Goal: Information Seeking & Learning: Learn about a topic

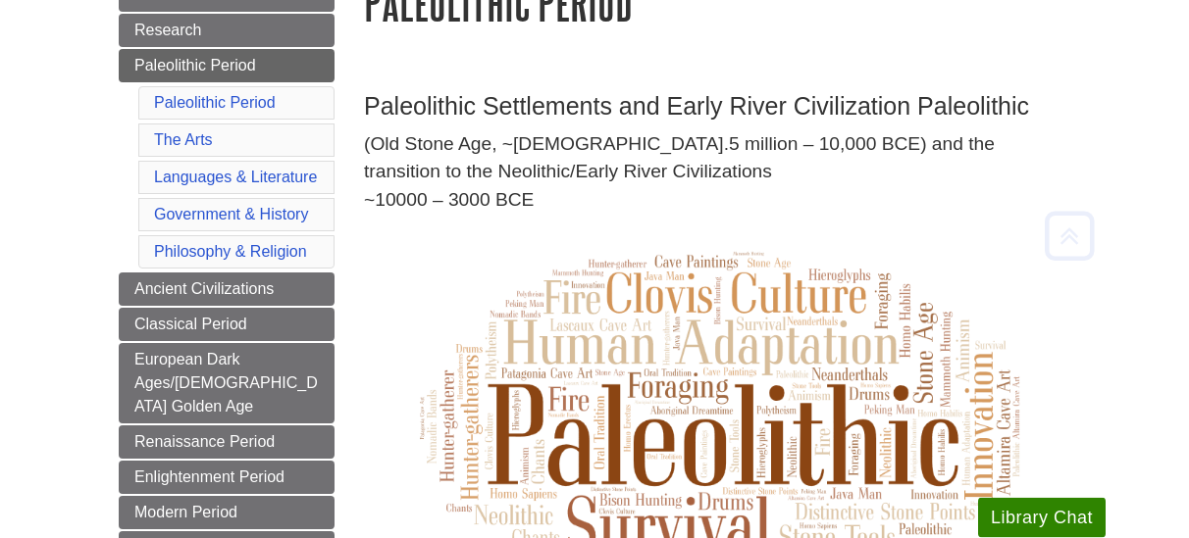
scroll to position [300, 0]
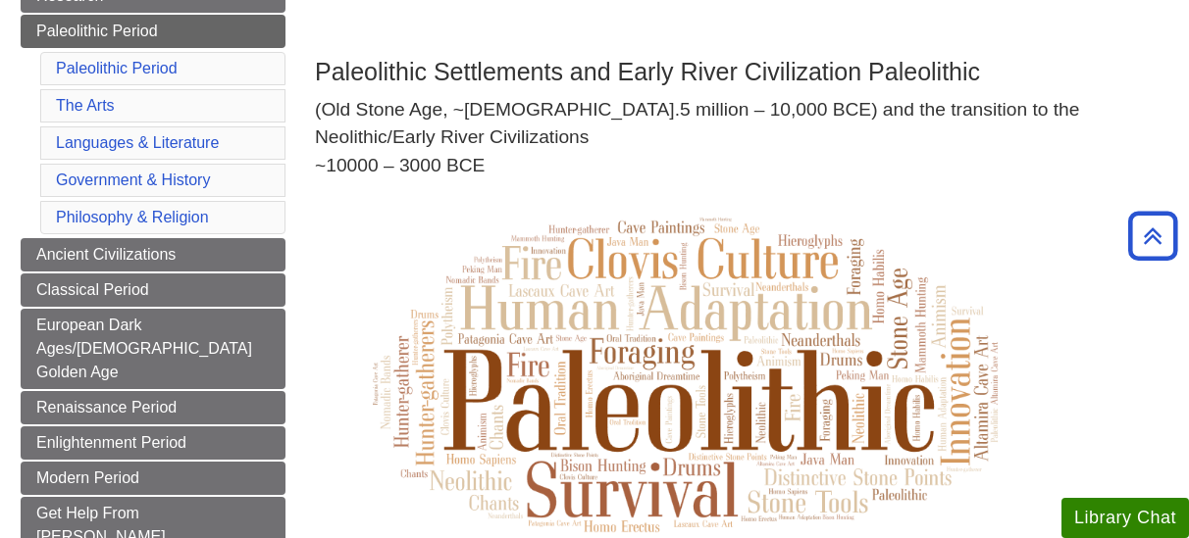
click at [377, 198] on img at bounding box center [683, 373] width 736 height 367
click at [384, 217] on img at bounding box center [683, 373] width 736 height 367
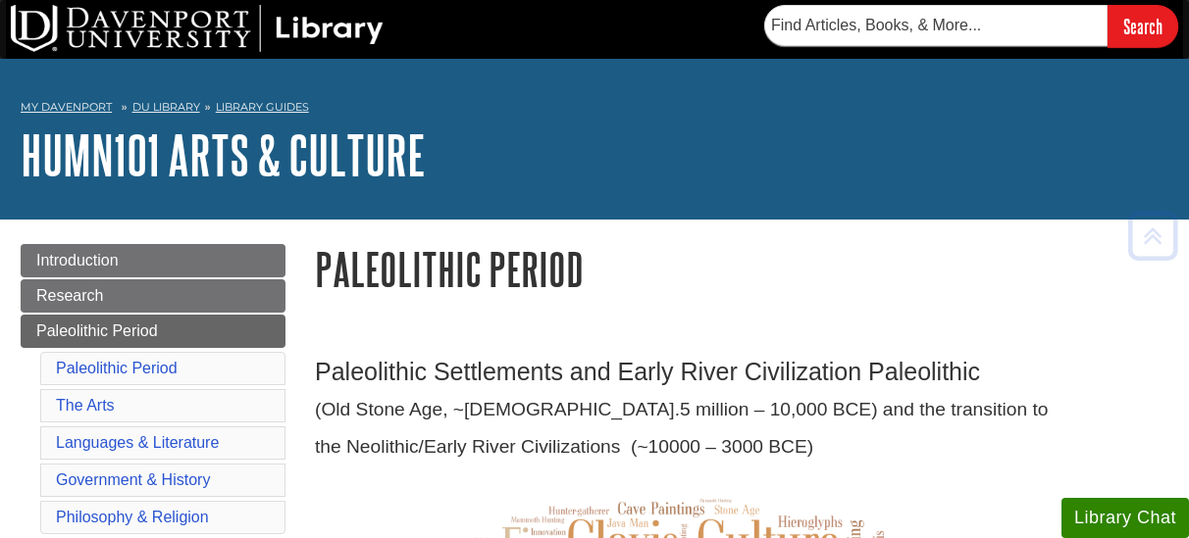
scroll to position [300, 0]
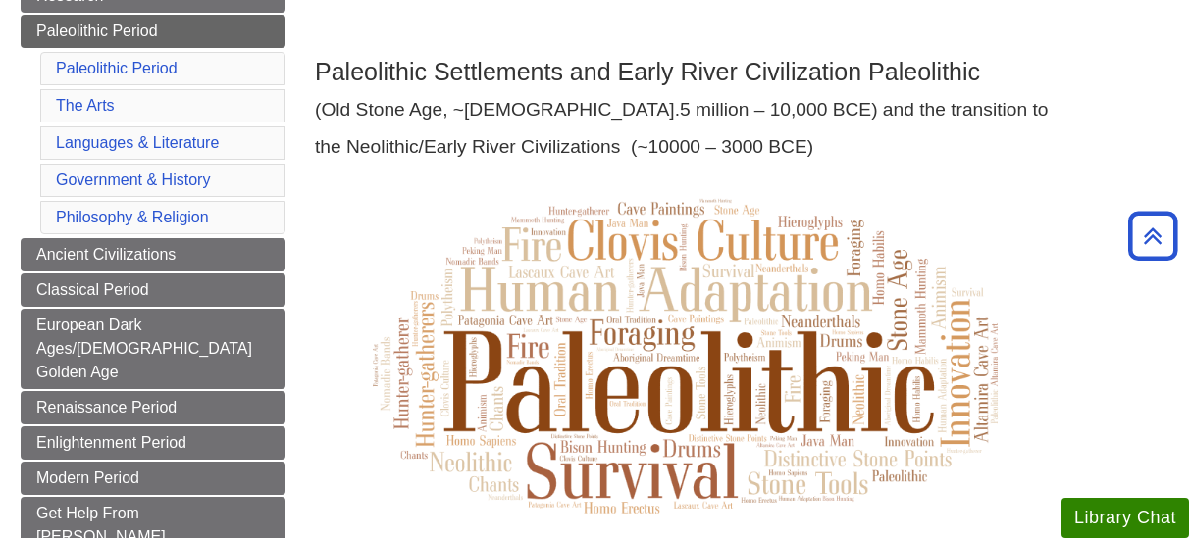
click at [1067, 116] on p "(Old Stone Age, ~[DEMOGRAPHIC_DATA].5 million – 10,000 BCE) and the transition …" at bounding box center [741, 110] width 853 height 28
click at [340, 205] on img at bounding box center [683, 355] width 736 height 367
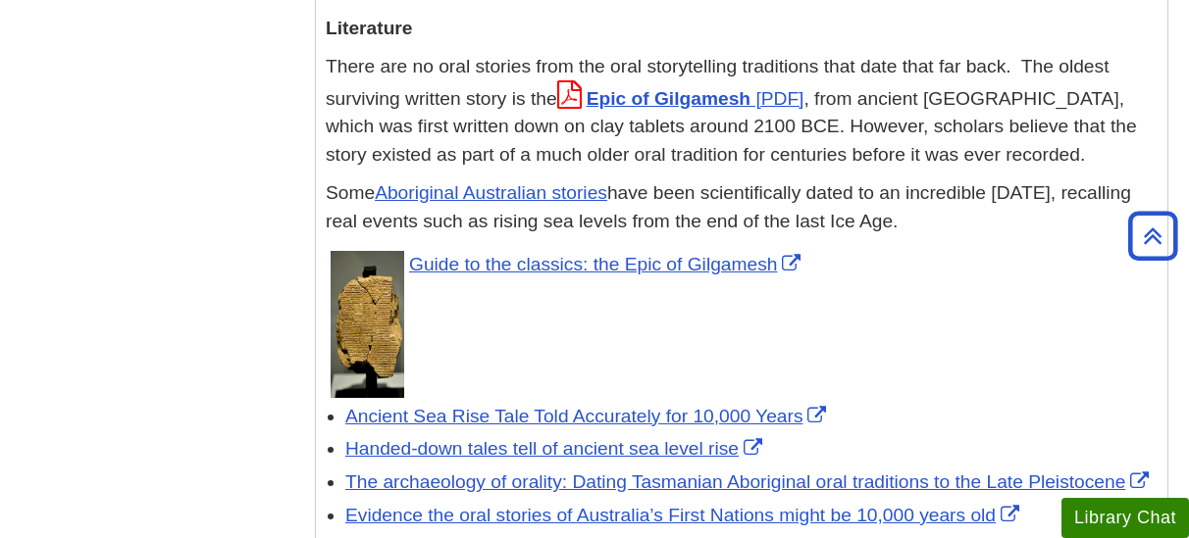
scroll to position [4702, 0]
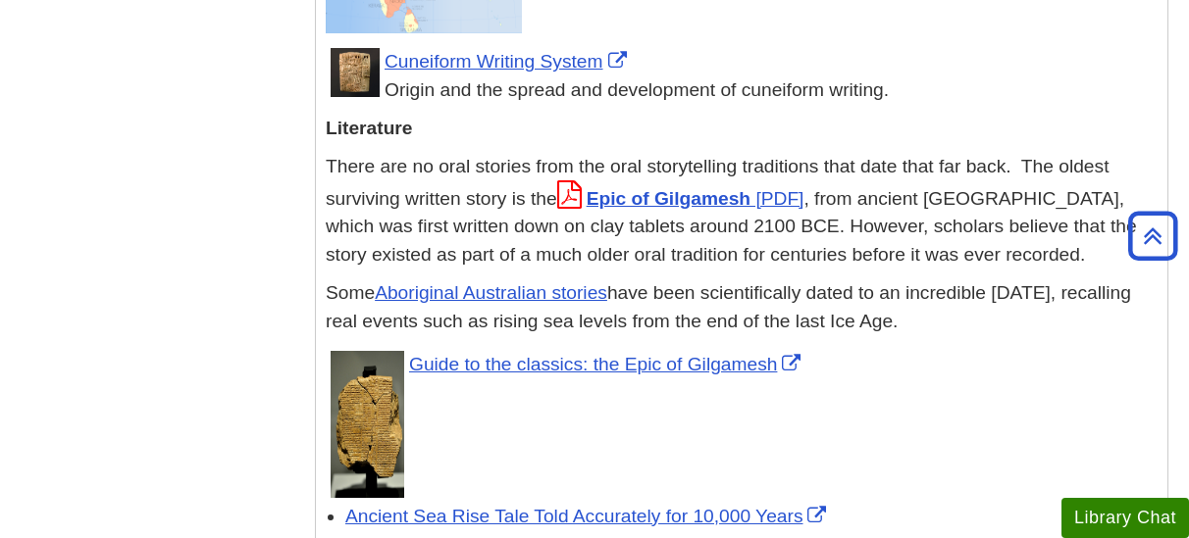
click at [1054, 153] on p "There are no oral stories from the oral storytelling traditions that date that …" at bounding box center [742, 211] width 832 height 117
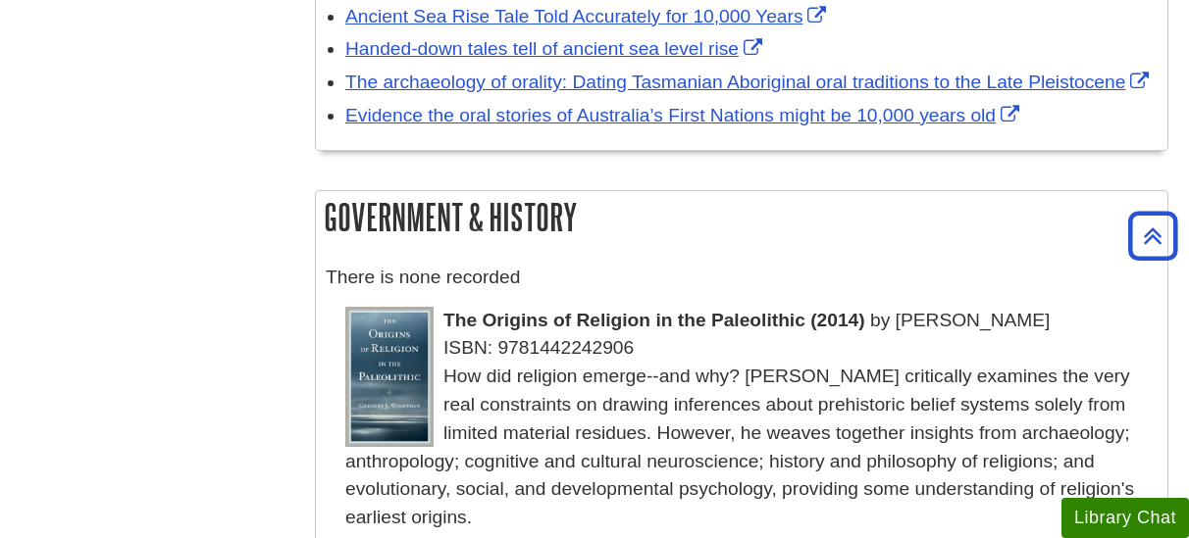
scroll to position [4902, 0]
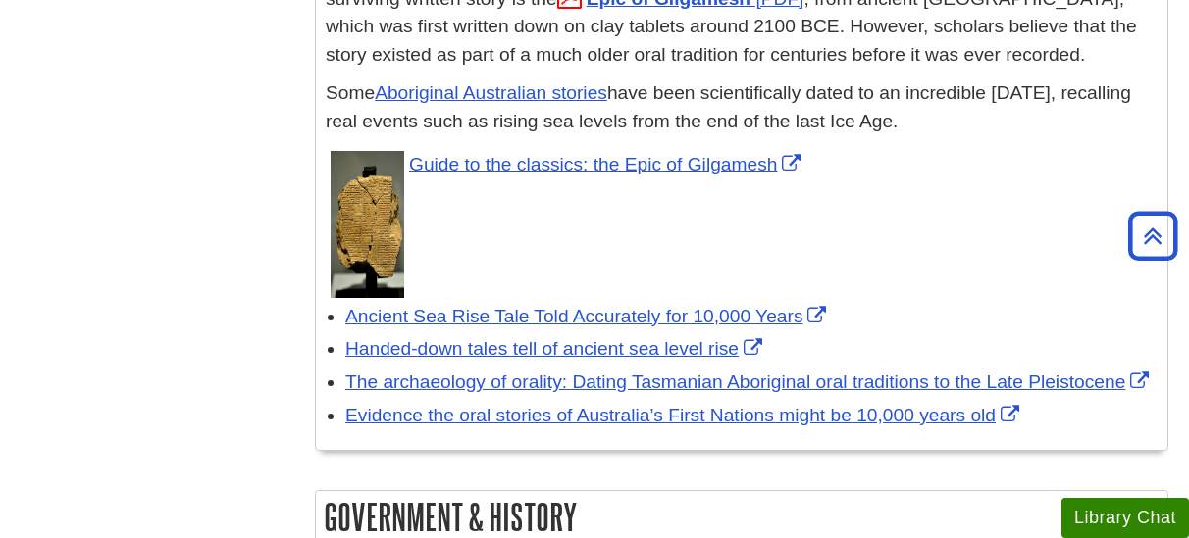
click at [1086, 146] on li "Guide to the classics: the Epic of Gilgamesh" at bounding box center [751, 222] width 812 height 152
drag, startPoint x: 1057, startPoint y: 360, endPoint x: 822, endPoint y: 356, distance: 235.4
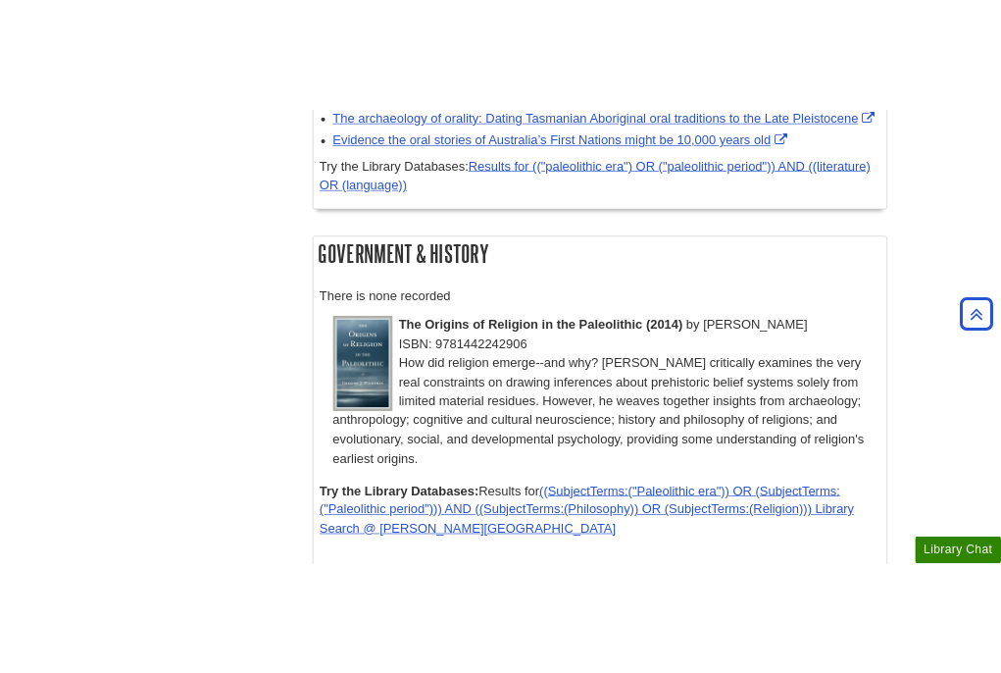
scroll to position [5253, 0]
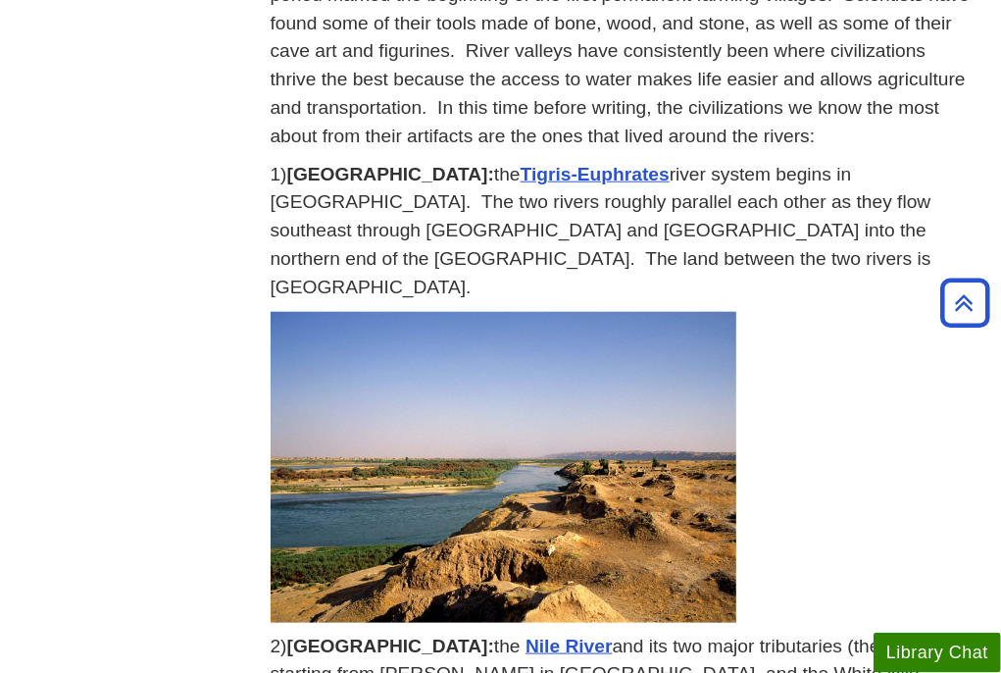
scroll to position [1030, 0]
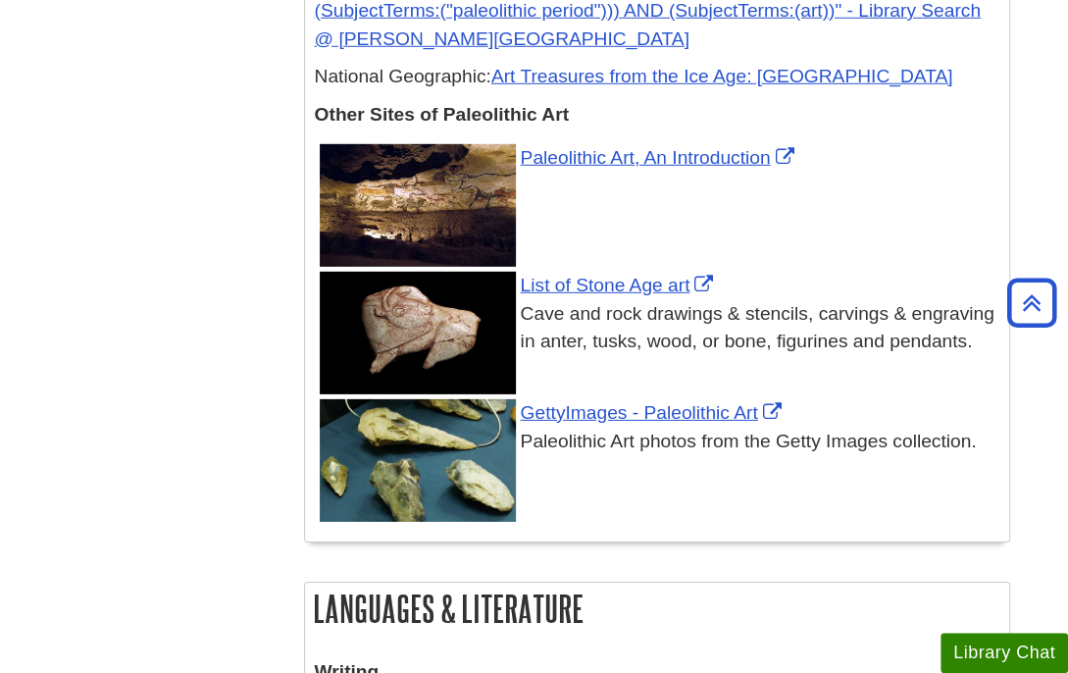
scroll to position [3090, 0]
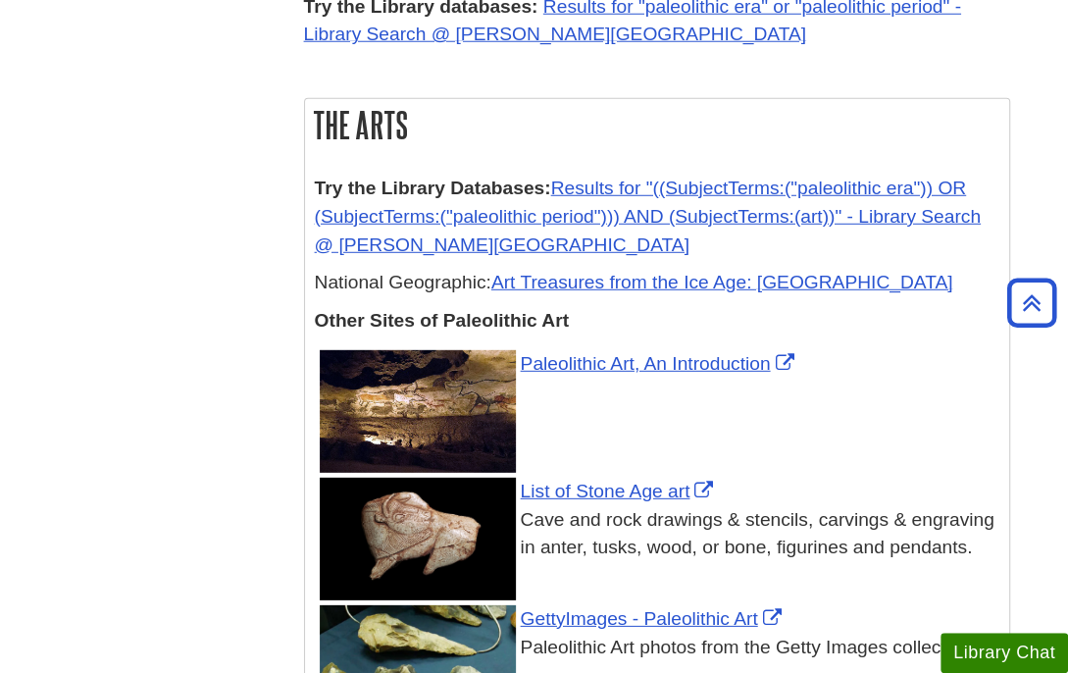
click at [122, 280] on div "Menu Introduction Research Paleolithic Period Paleolithic Period The Arts Langu…" at bounding box center [534, 651] width 981 height 7042
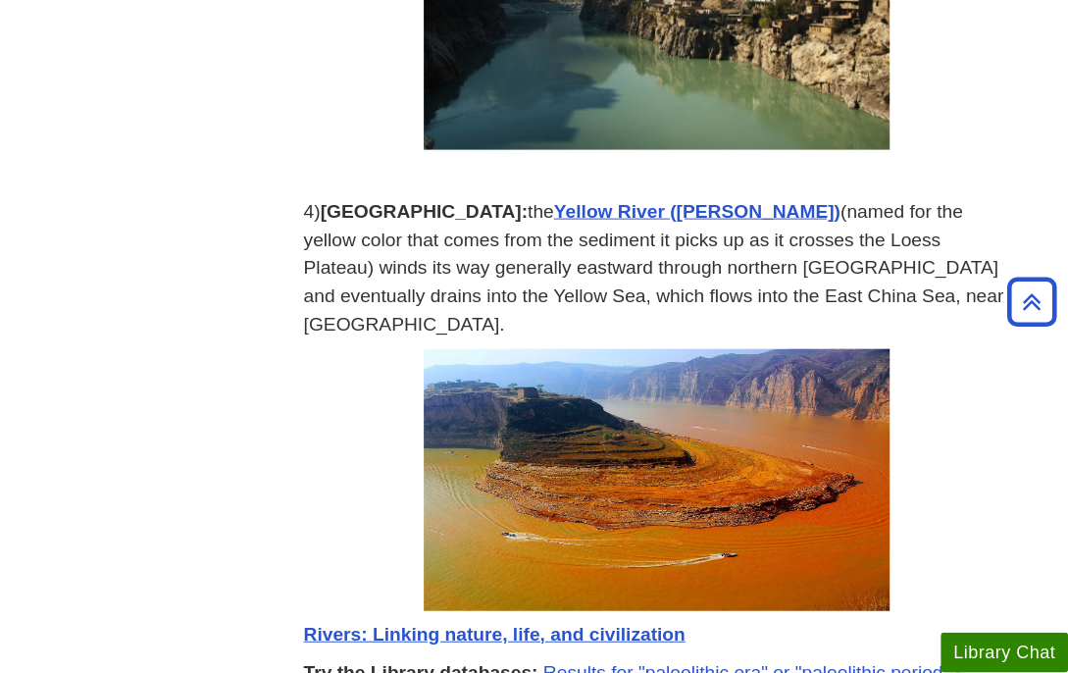
scroll to position [2575, 0]
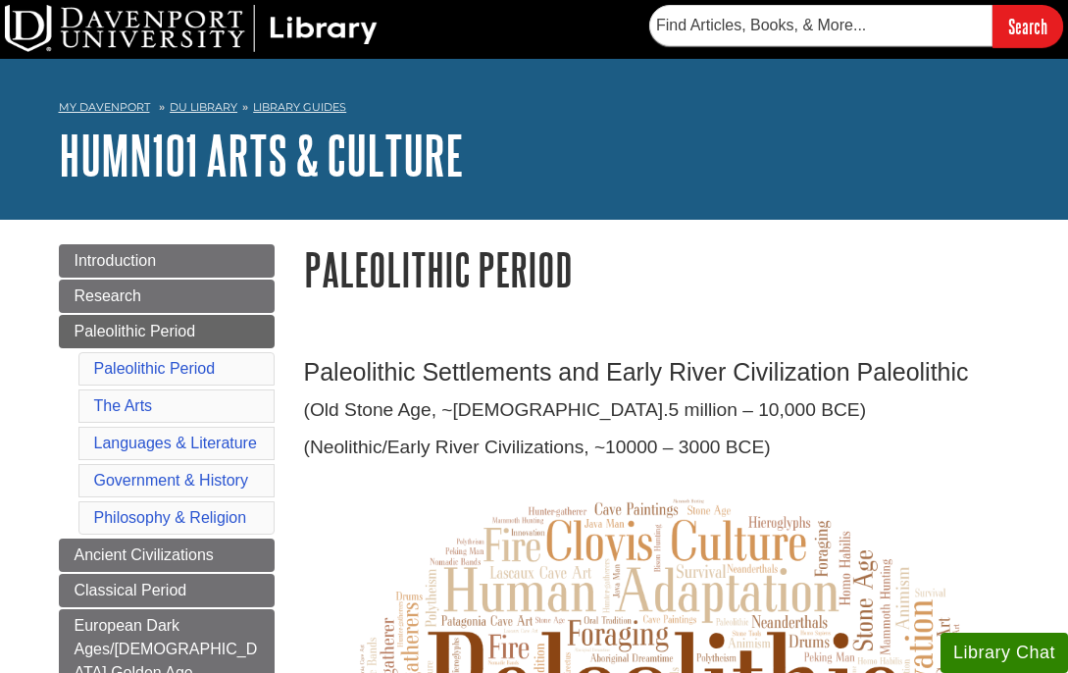
scroll to position [2575, 0]
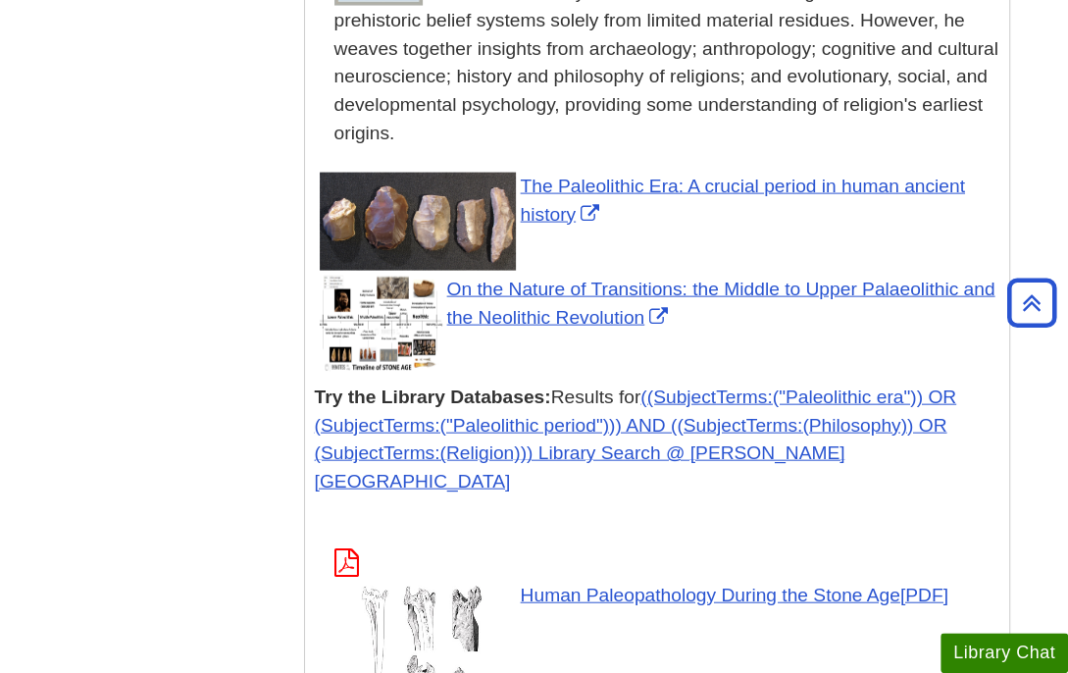
scroll to position [6694, 0]
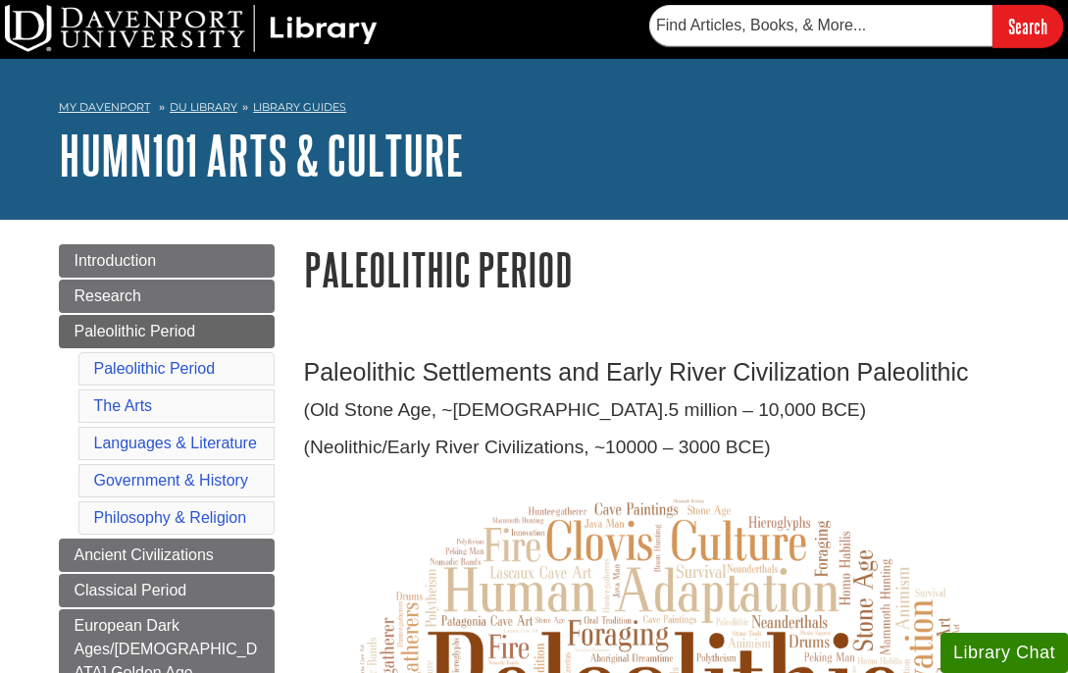
scroll to position [6694, 0]
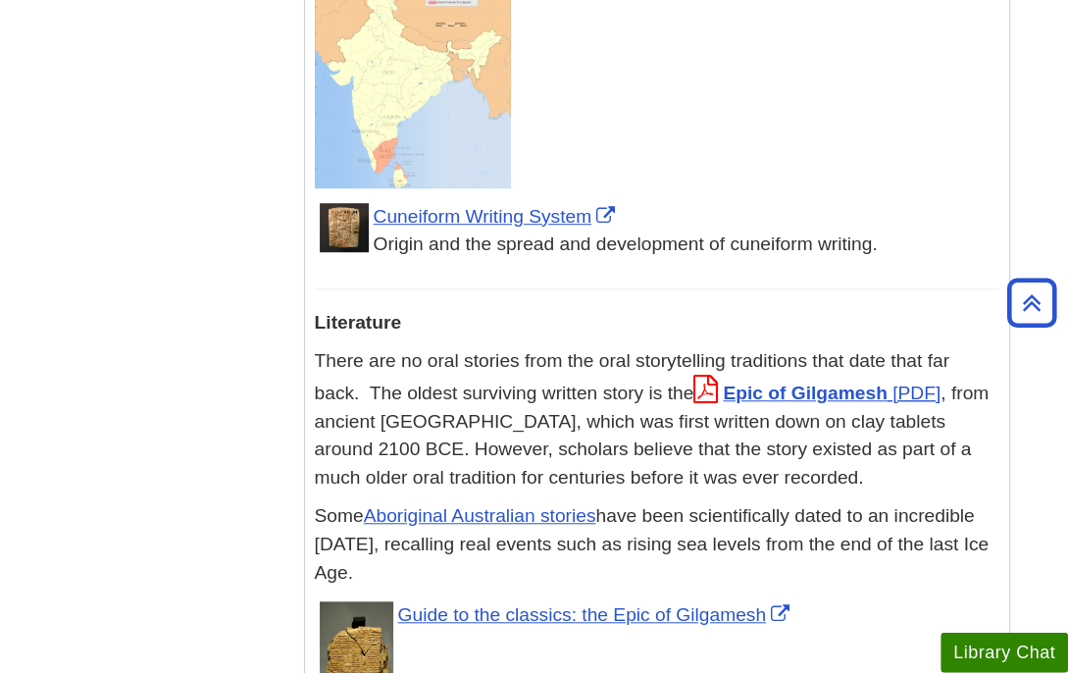
scroll to position [4944, 0]
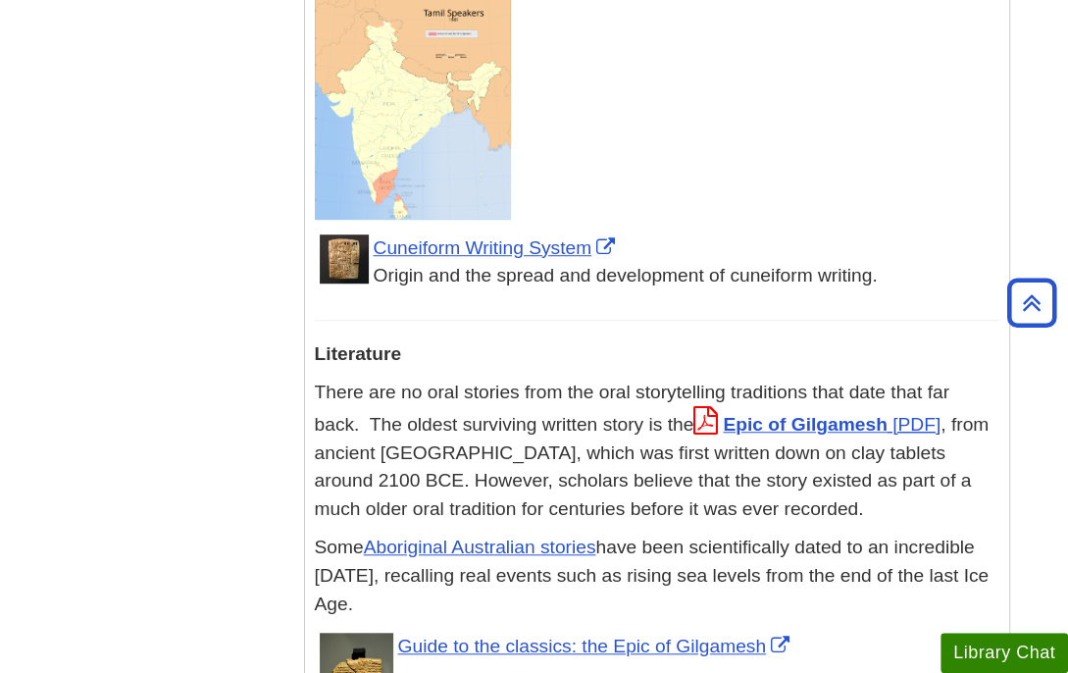
click at [879, 379] on p "There are no oral stories from the oral storytelling traditions that date that …" at bounding box center [657, 451] width 685 height 145
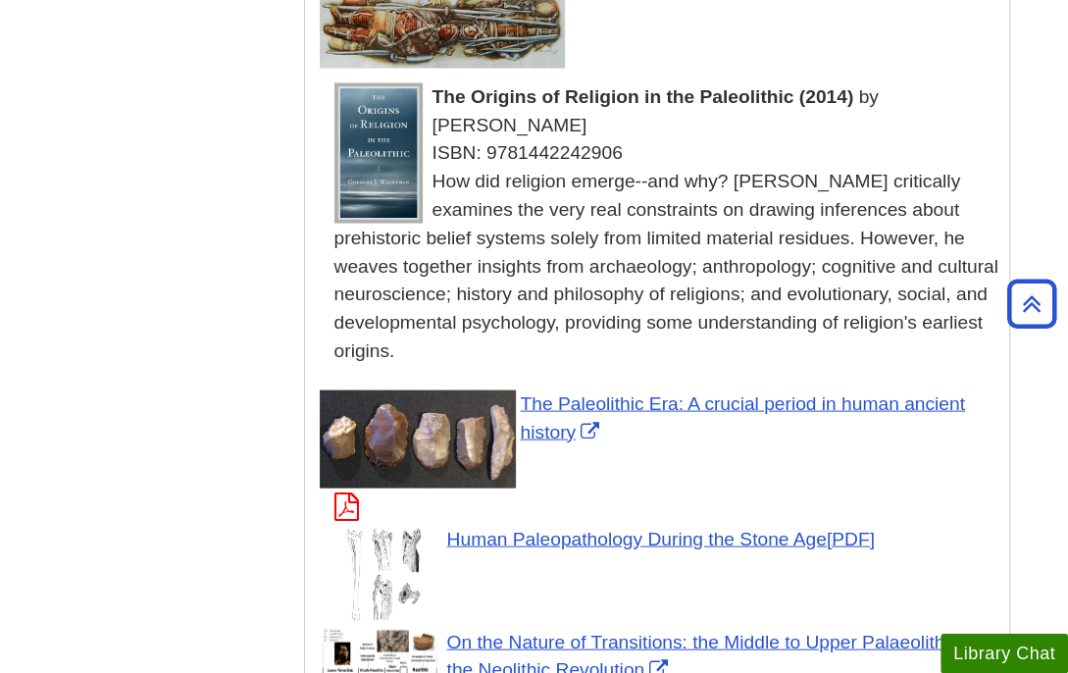
scroll to position [7003, 0]
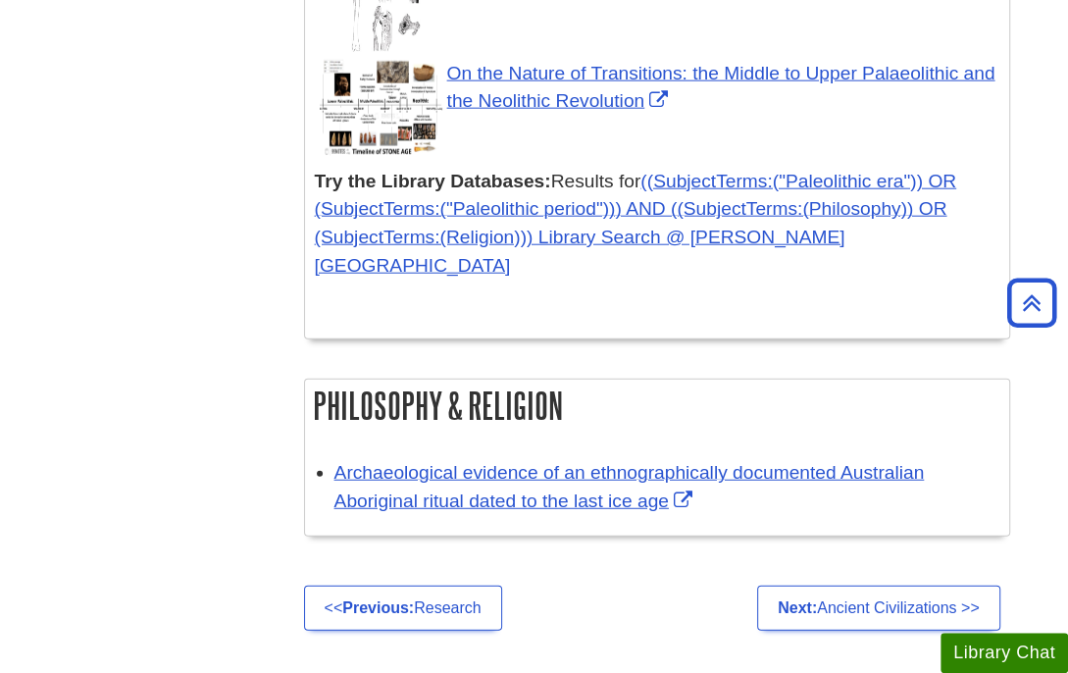
drag, startPoint x: 902, startPoint y: 604, endPoint x: 876, endPoint y: 575, distance: 39.6
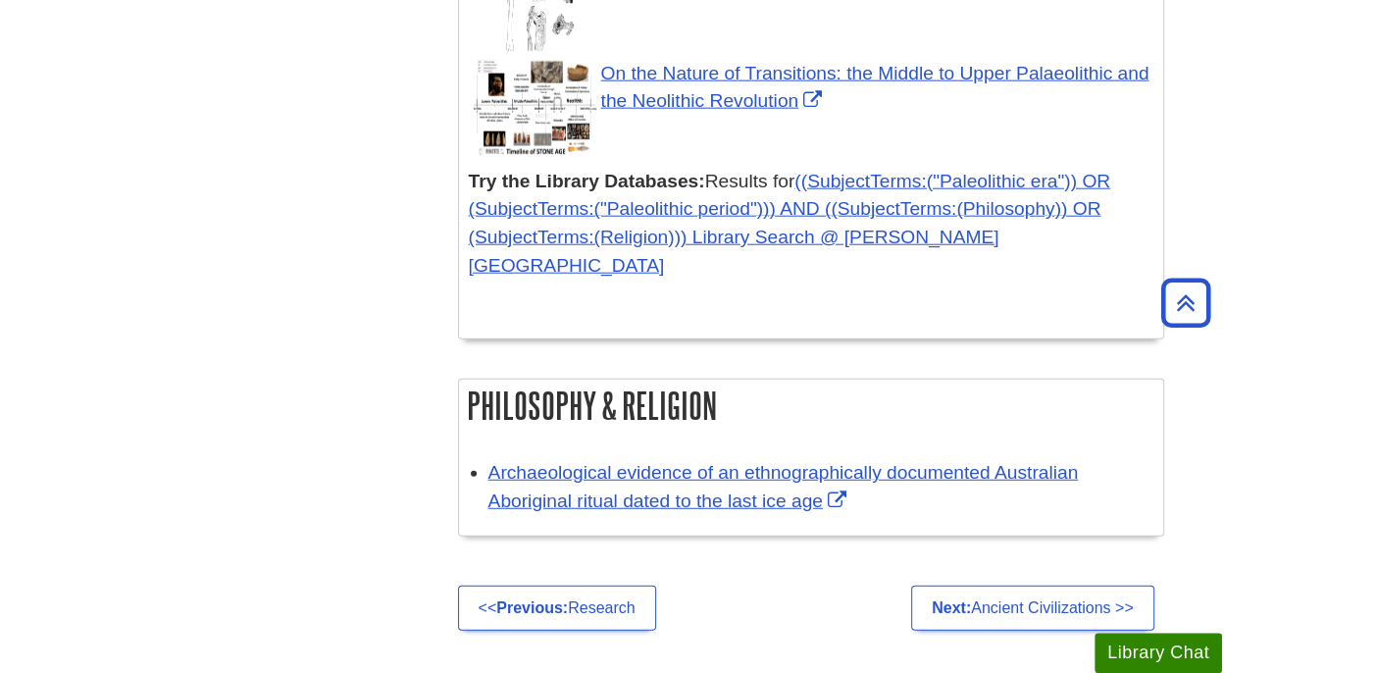
scroll to position [6876, 0]
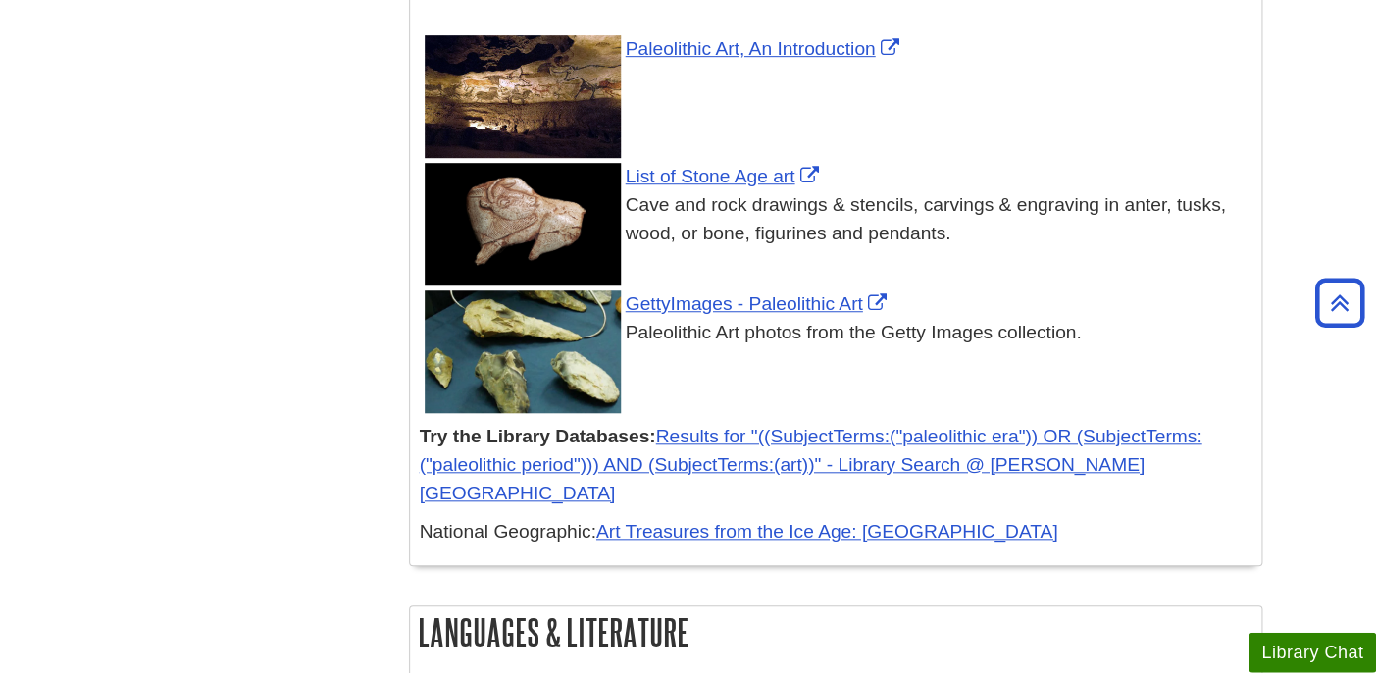
scroll to position [3168, 0]
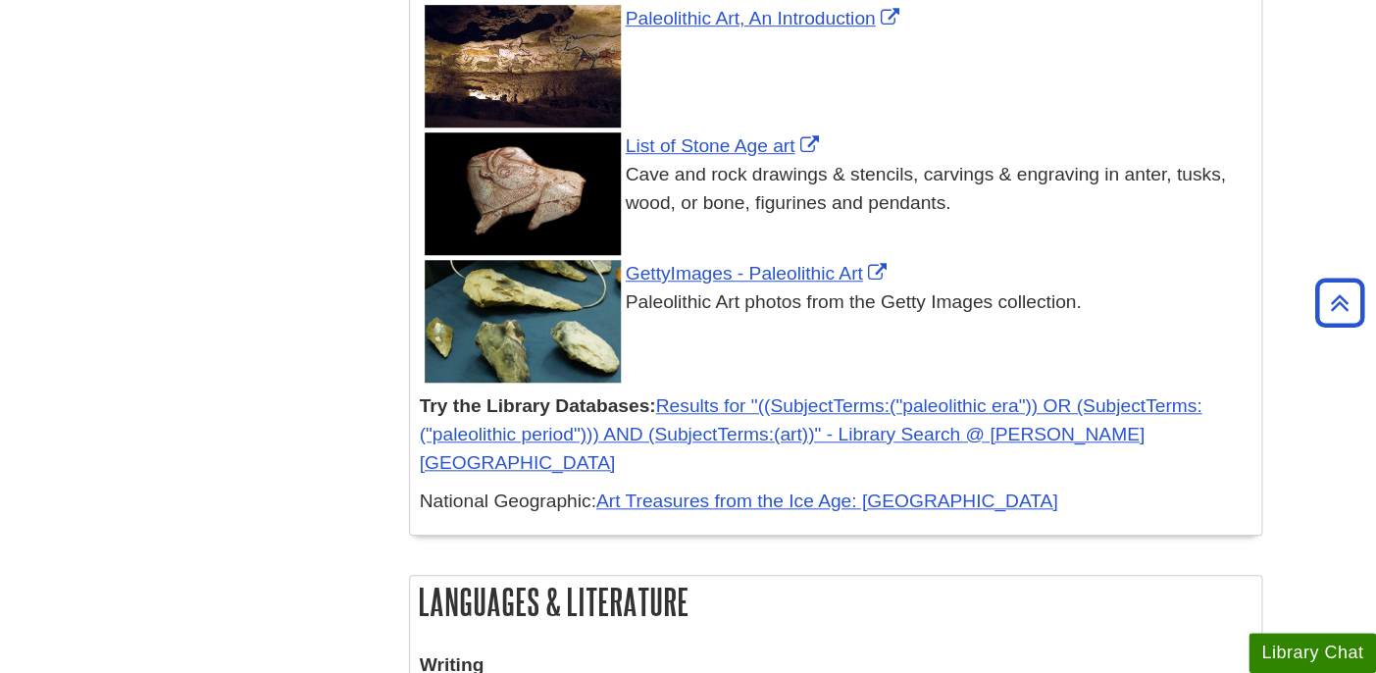
click at [361, 328] on div "Menu Introduction Research Paleolithic Period Paleolithic Period The Arts Langu…" at bounding box center [688, 629] width 1177 height 7155
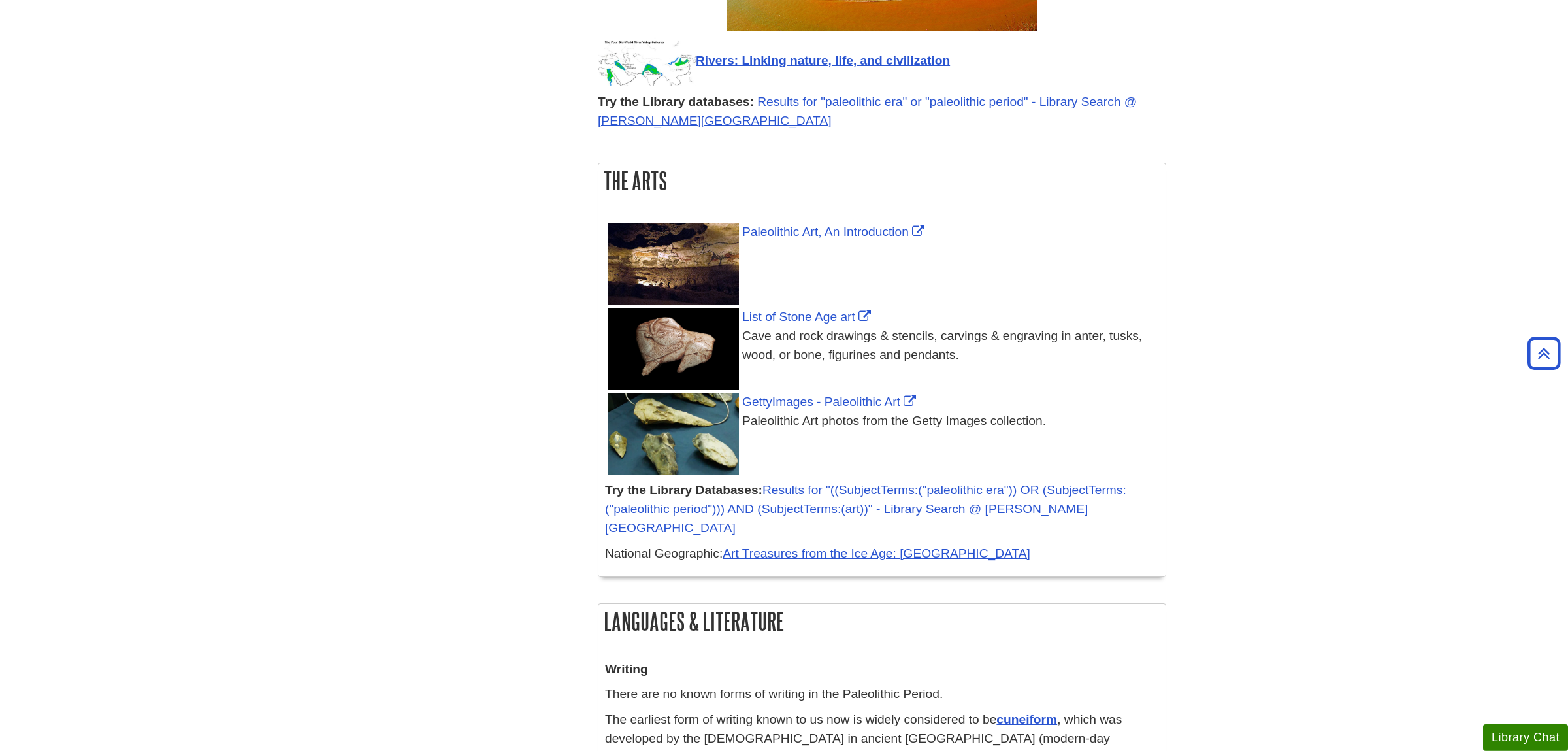
scroll to position [1922, 0]
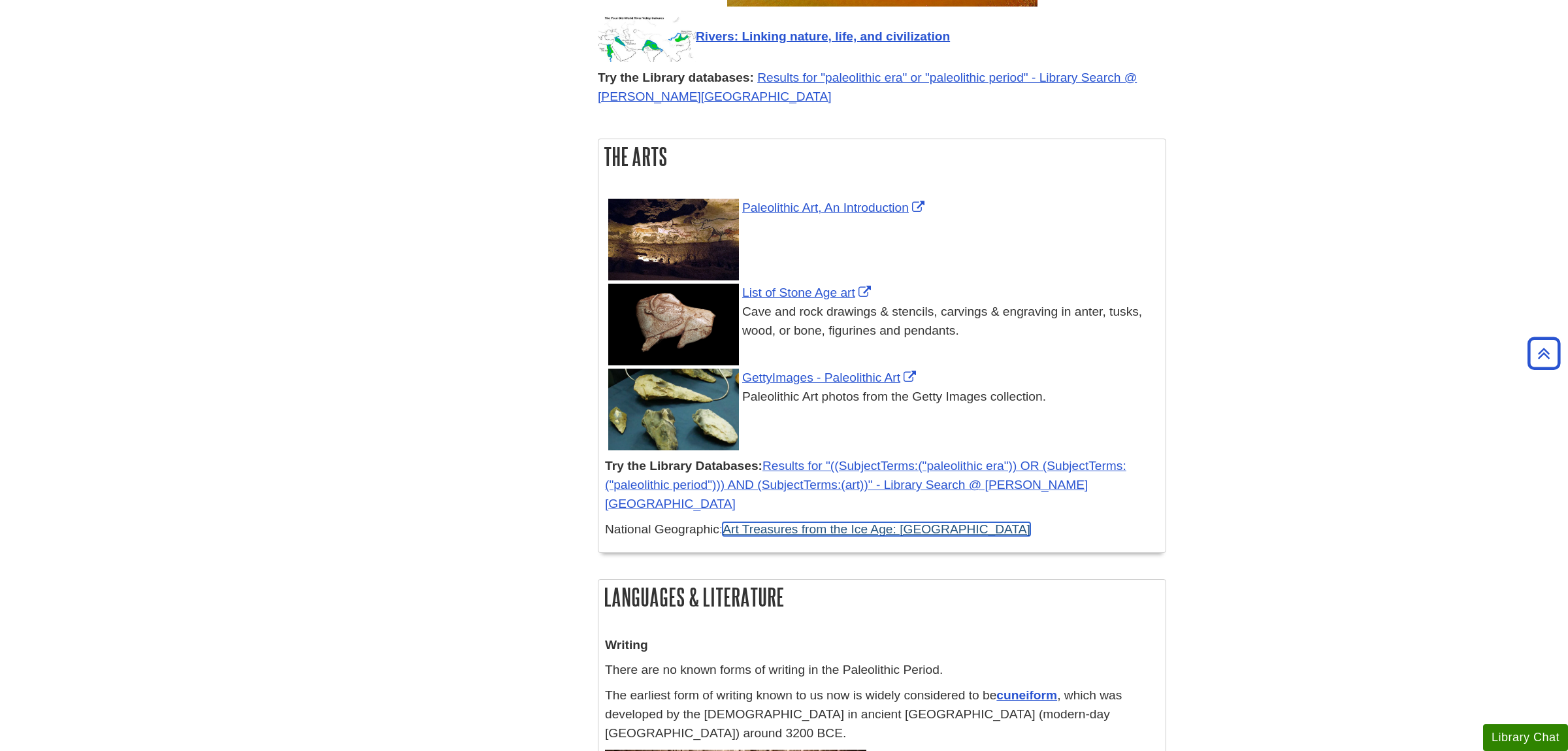
click at [758, 448] on link "Art Treasures from the Ice Age: [GEOGRAPHIC_DATA]" at bounding box center [877, 529] width 308 height 14
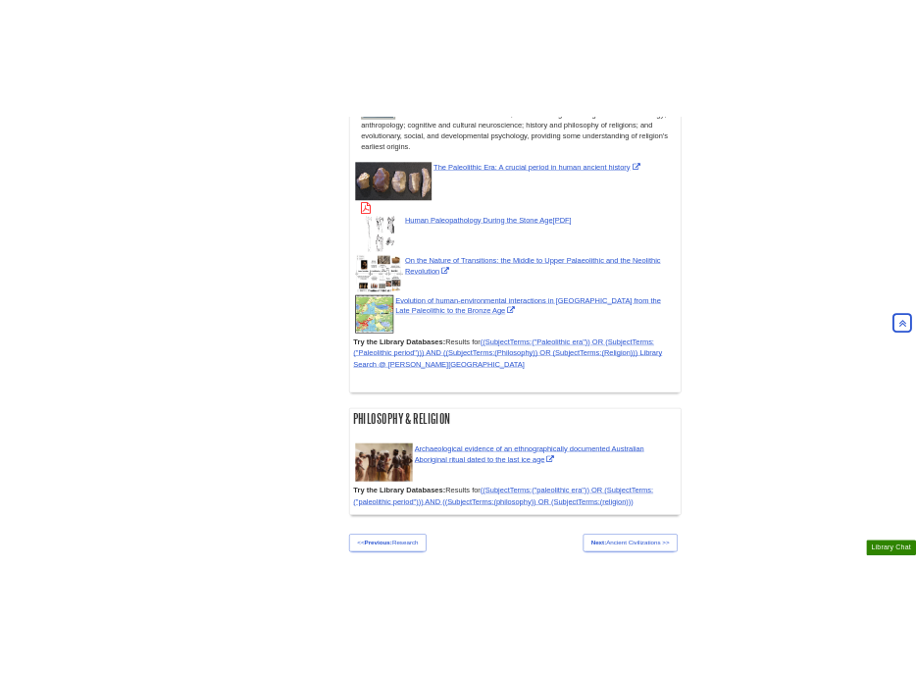
scroll to position [6255, 0]
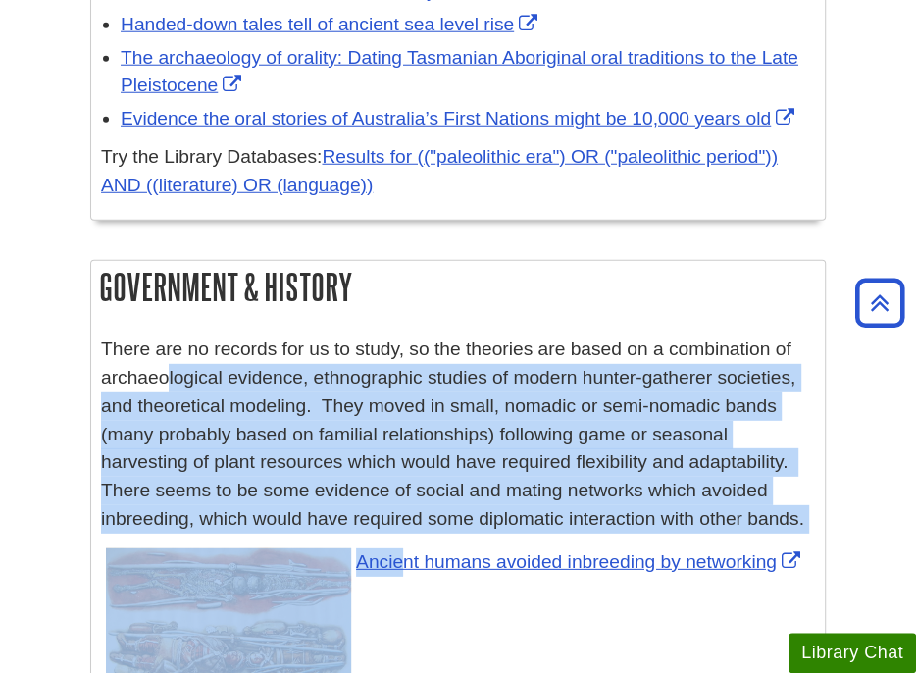
drag, startPoint x: -379, startPoint y: 391, endPoint x: -637, endPoint y: 487, distance: 275.0
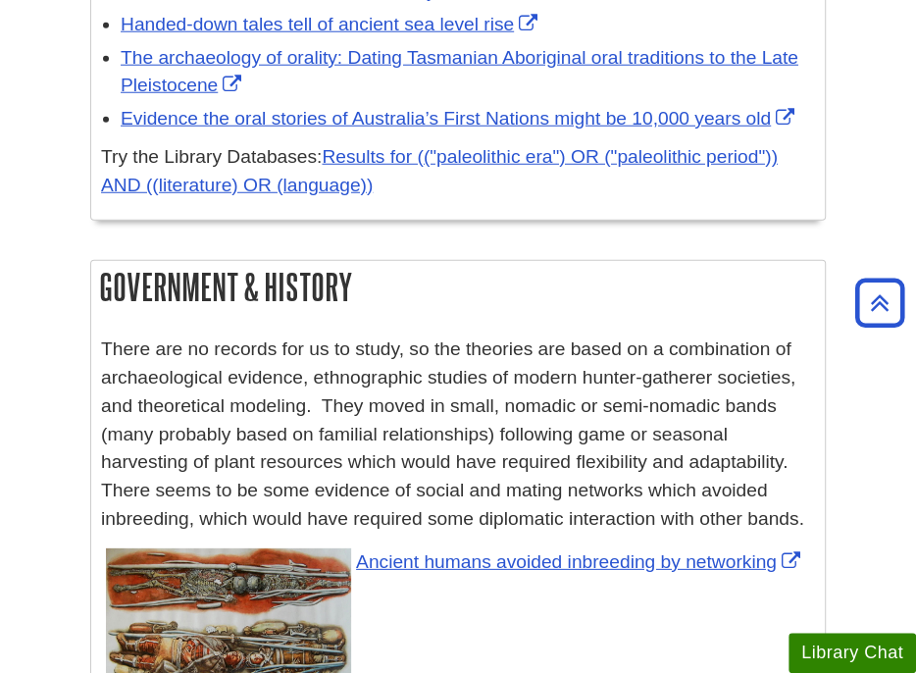
drag, startPoint x: 867, startPoint y: 450, endPoint x: 766, endPoint y: 465, distance: 102.1
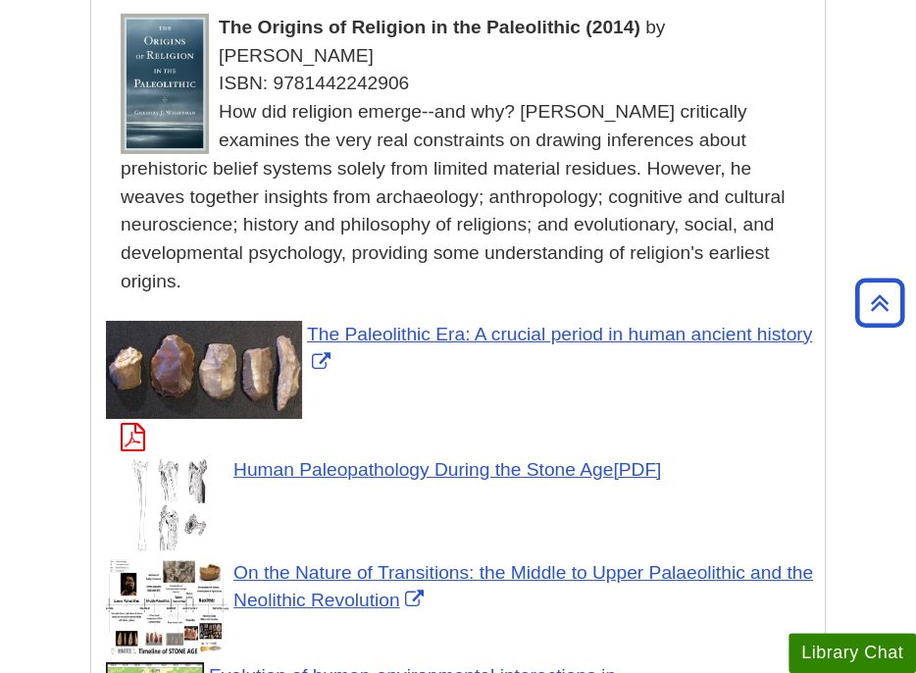
scroll to position [6873, 0]
